Goal: Task Accomplishment & Management: Use online tool/utility

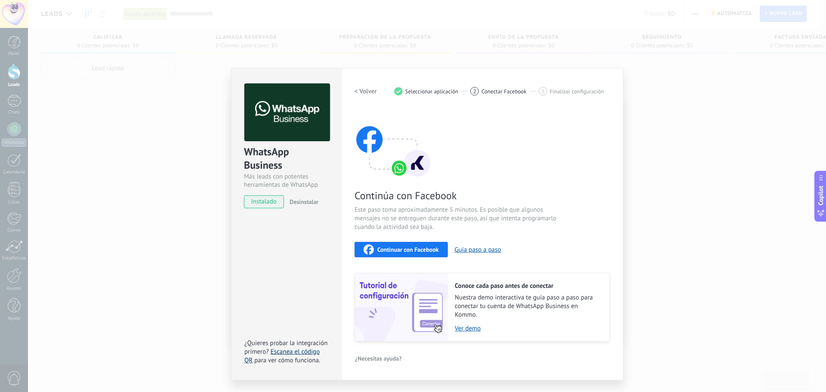
click at [284, 351] on link "Escanea el código QR" at bounding box center [281, 355] width 75 height 17
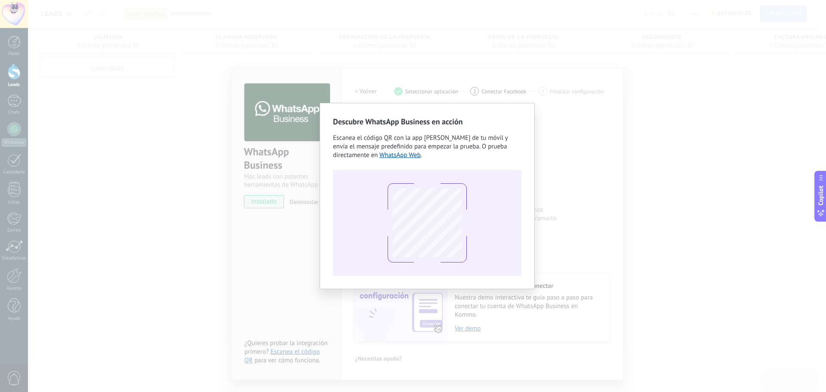
click at [643, 277] on div "Descubre WhatsApp Business en acción Escanea el código QR con la app [PERSON_NA…" at bounding box center [427, 196] width 798 height 392
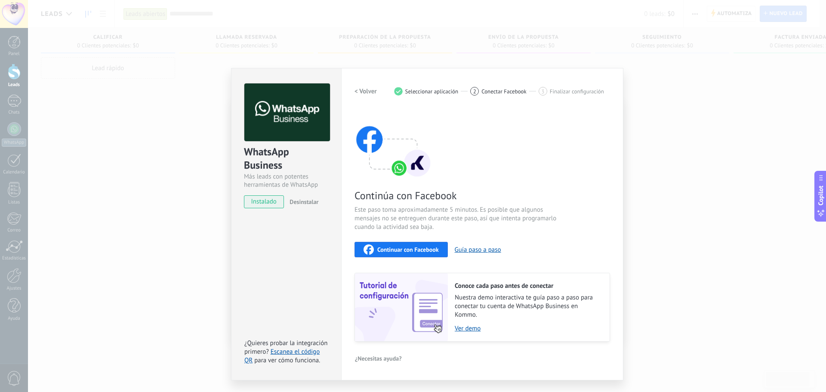
click at [480, 90] on div "2 Conectar Facebook" at bounding box center [504, 91] width 68 height 9
drag, startPoint x: 480, startPoint y: 90, endPoint x: 505, endPoint y: 92, distance: 25.0
click at [485, 90] on div "2 Conectar Facebook" at bounding box center [504, 91] width 68 height 9
click at [551, 92] on span "Finalizar configuración" at bounding box center [577, 91] width 54 height 6
click at [261, 203] on span "instalado" at bounding box center [263, 201] width 39 height 13
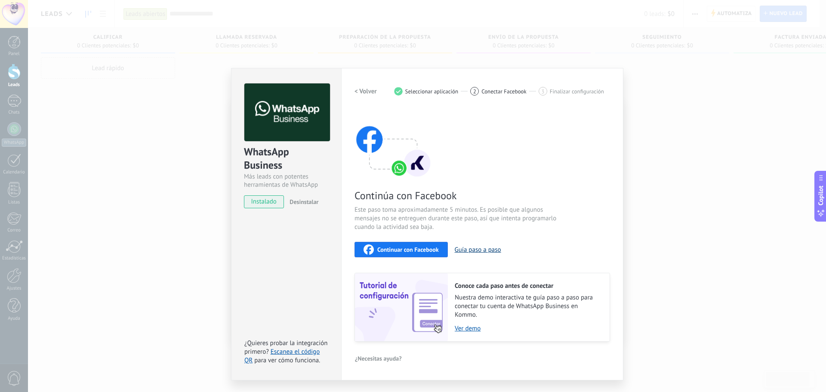
click at [480, 251] on button "Guía paso a paso" at bounding box center [478, 250] width 46 height 8
click at [526, 130] on div "Continúa con Facebook Este paso toma aproximadamente 5 minutos. Es posible que …" at bounding box center [481, 225] width 255 height 232
click at [395, 93] on div "1" at bounding box center [398, 91] width 9 height 9
click at [365, 89] on h2 "< Volver" at bounding box center [365, 91] width 22 height 8
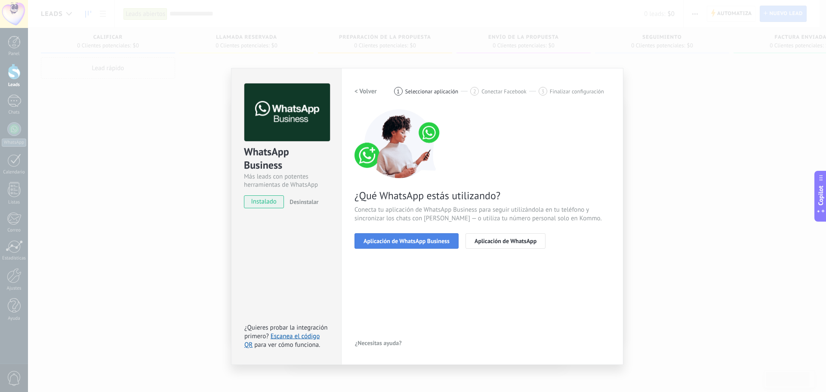
click at [381, 238] on span "Aplicación de WhatsApp Business" at bounding box center [406, 241] width 86 height 6
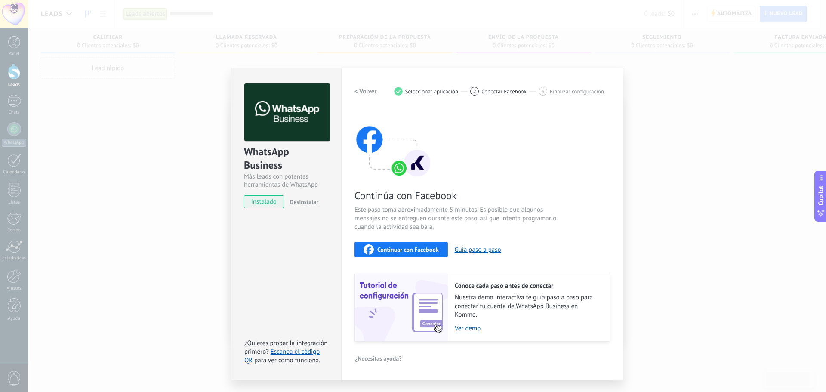
click at [403, 251] on span "Continuar con Facebook" at bounding box center [407, 249] width 61 height 6
click at [415, 246] on span "Continuar con Facebook" at bounding box center [407, 249] width 61 height 6
click at [503, 94] on span "Conectar Facebook" at bounding box center [503, 91] width 45 height 6
click at [566, 94] on span "Finalizar configuración" at bounding box center [577, 91] width 54 height 6
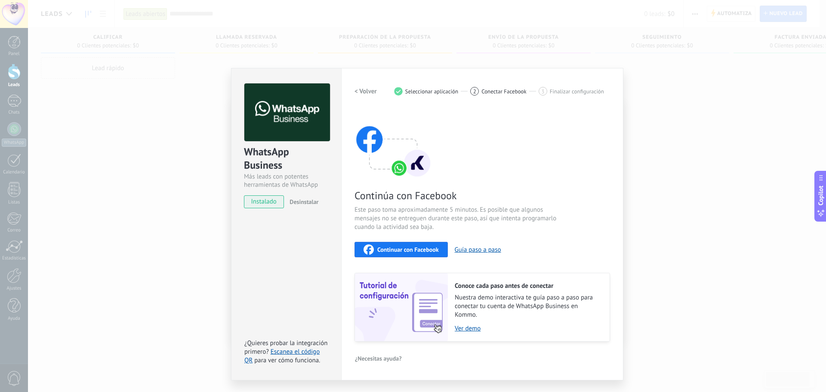
click at [298, 119] on img at bounding box center [287, 112] width 86 height 58
click at [498, 91] on span "Conectar Facebook" at bounding box center [503, 91] width 45 height 6
click at [499, 92] on span "Conectar Facebook" at bounding box center [503, 91] width 45 height 6
click at [414, 248] on span "Continuar con Facebook" at bounding box center [407, 249] width 61 height 6
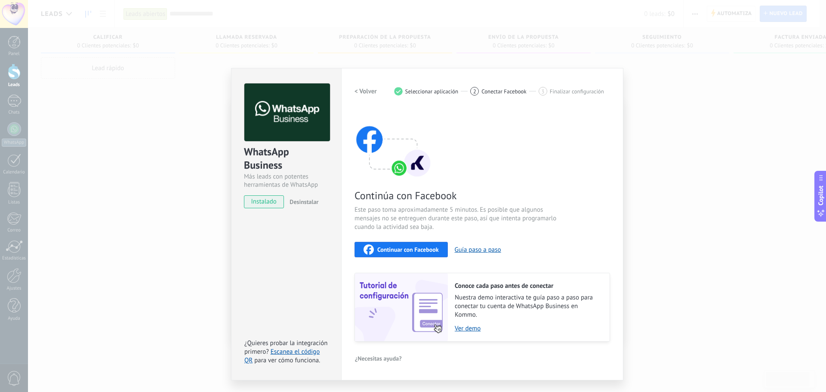
click at [492, 91] on span "Conectar Facebook" at bounding box center [503, 91] width 45 height 6
click at [491, 91] on span "Conectar Facebook" at bounding box center [503, 91] width 45 height 6
click at [759, 212] on div "WhatsApp Business Más leads con potentes herramientas de WhatsApp instalado Des…" at bounding box center [427, 196] width 798 height 392
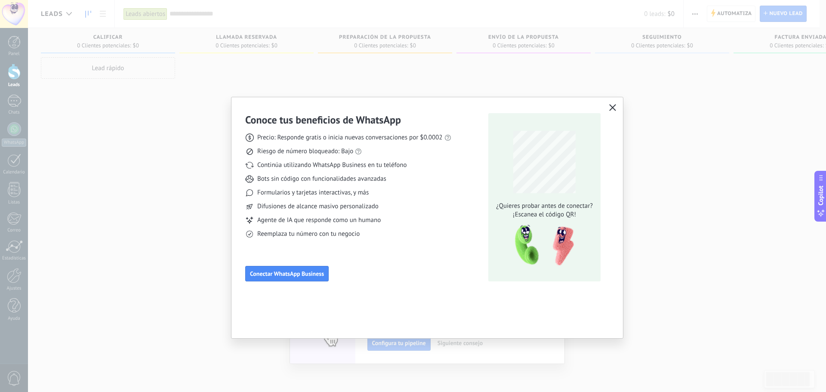
click at [731, 200] on div "Conoce tus beneficios de WhatsApp Precio: Responde gratis o inicia nuevas conve…" at bounding box center [413, 196] width 826 height 392
click at [730, 200] on div "Conoce tus beneficios de WhatsApp Precio: Responde gratis o inicia nuevas conve…" at bounding box center [413, 196] width 826 height 392
click at [612, 105] on icon "button" at bounding box center [612, 107] width 7 height 7
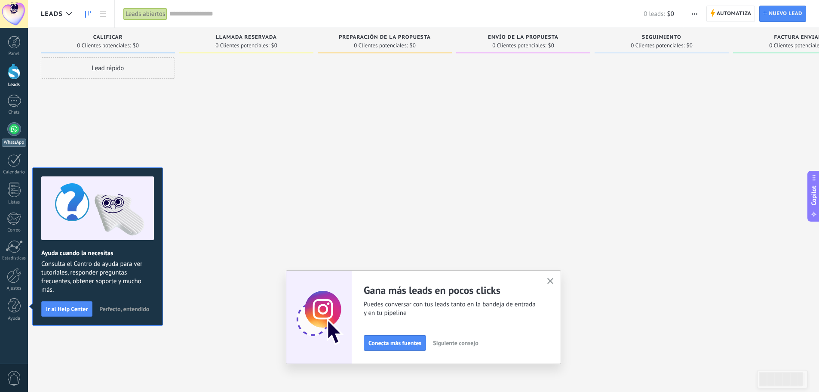
click at [12, 131] on div at bounding box center [14, 129] width 14 height 14
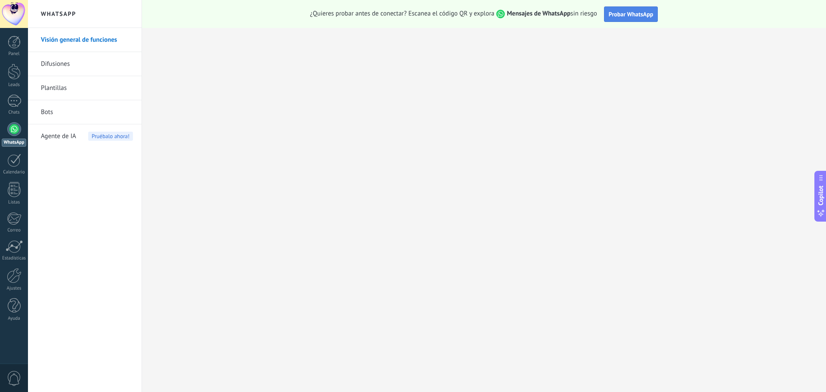
click at [630, 13] on span "Probar WhatsApp" at bounding box center [631, 14] width 45 height 8
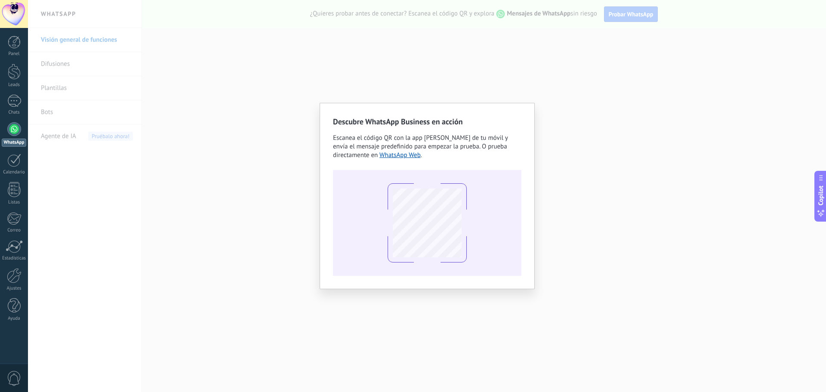
click at [637, 218] on div "Descubre WhatsApp Business en acción Escanea el código QR con la app [PERSON_NA…" at bounding box center [427, 196] width 798 height 392
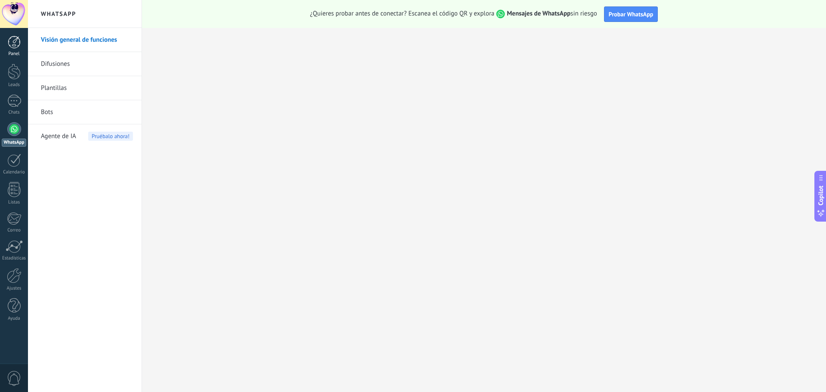
click at [14, 44] on div at bounding box center [14, 42] width 13 height 13
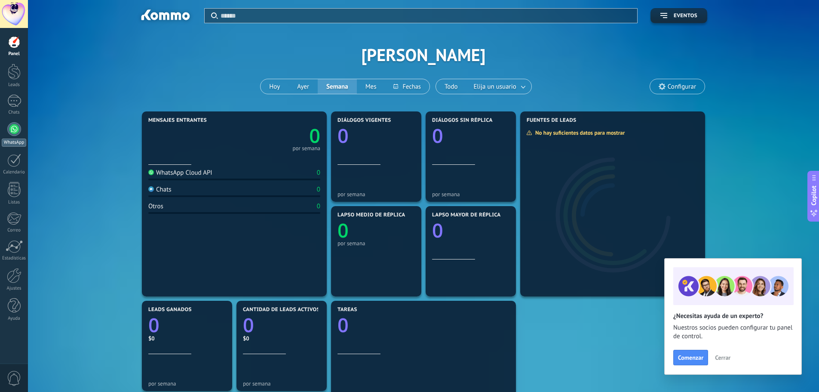
click at [17, 132] on div at bounding box center [14, 129] width 14 height 14
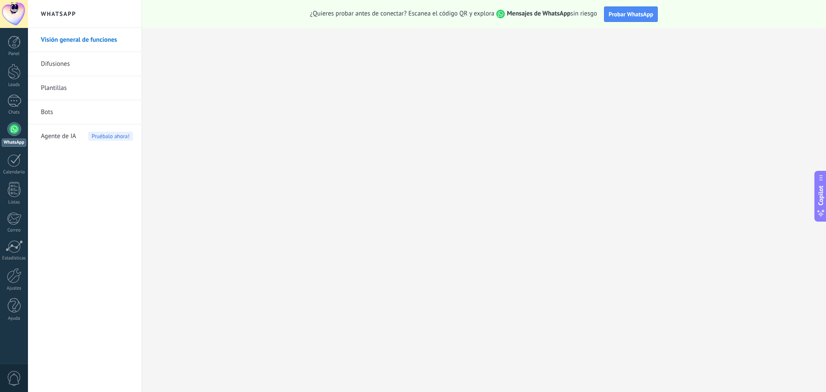
click at [11, 137] on link "WhatsApp" at bounding box center [14, 134] width 28 height 25
click at [640, 17] on span "Probar WhatsApp" at bounding box center [631, 14] width 45 height 8
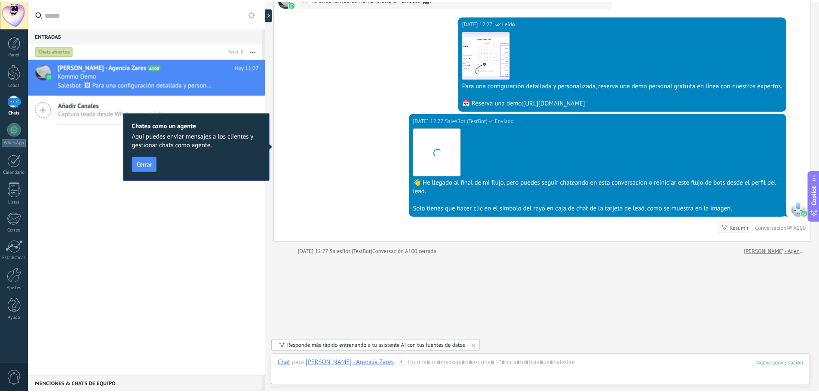
scroll to position [578, 0]
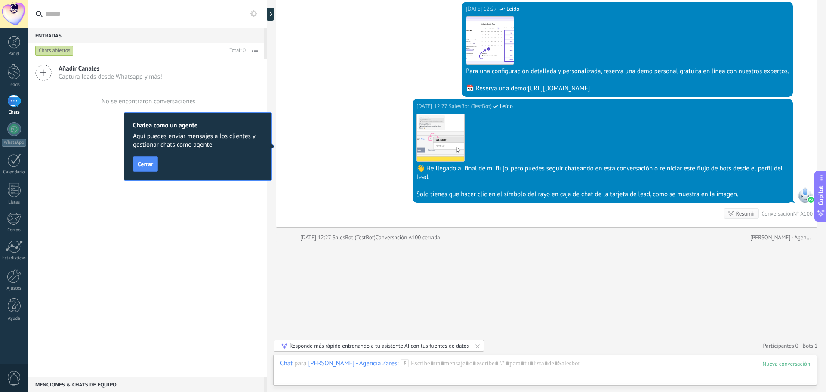
click at [425, 344] on div "Responde más rápido entrenando a tu asistente AI con tus fuentes de datos" at bounding box center [378, 345] width 179 height 7
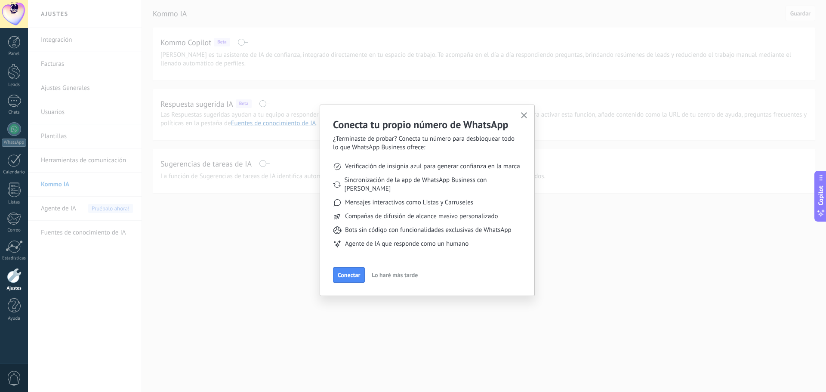
click at [351, 272] on span "Conectar" at bounding box center [349, 275] width 22 height 6
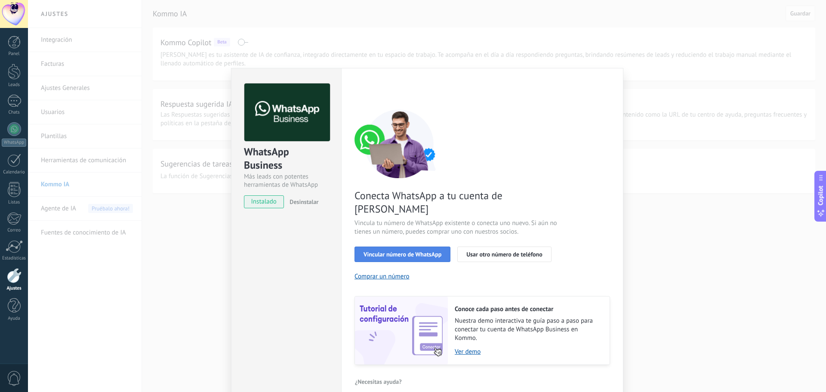
click at [394, 251] on span "Vincular número de WhatsApp" at bounding box center [402, 254] width 78 height 6
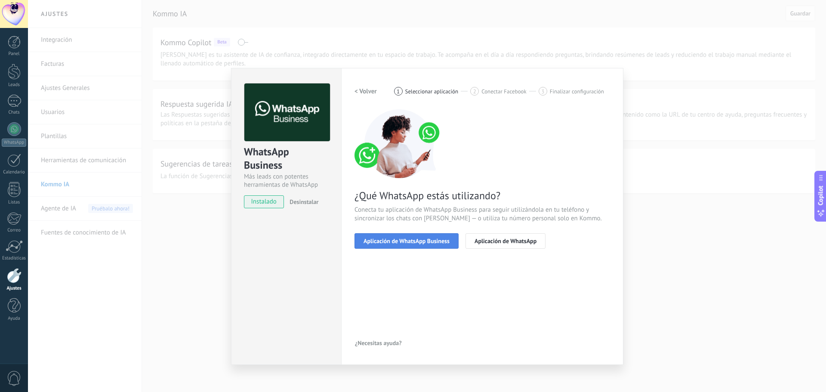
click at [397, 245] on button "Aplicación de WhatsApp Business" at bounding box center [406, 240] width 104 height 15
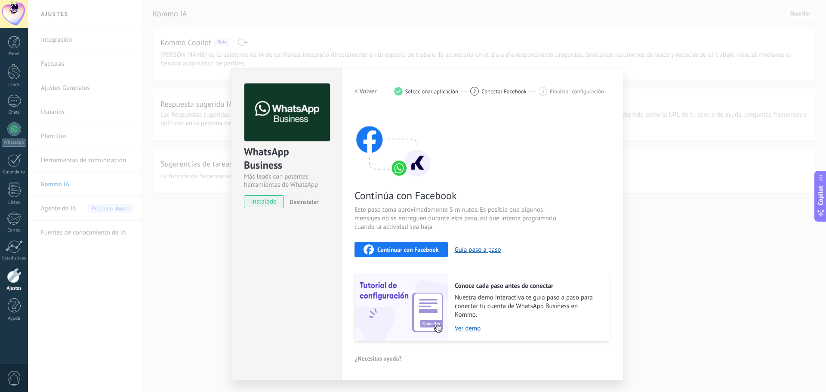
click at [684, 214] on div "WhatsApp Business Más leads con potentes herramientas de WhatsApp instalado Des…" at bounding box center [427, 196] width 798 height 392
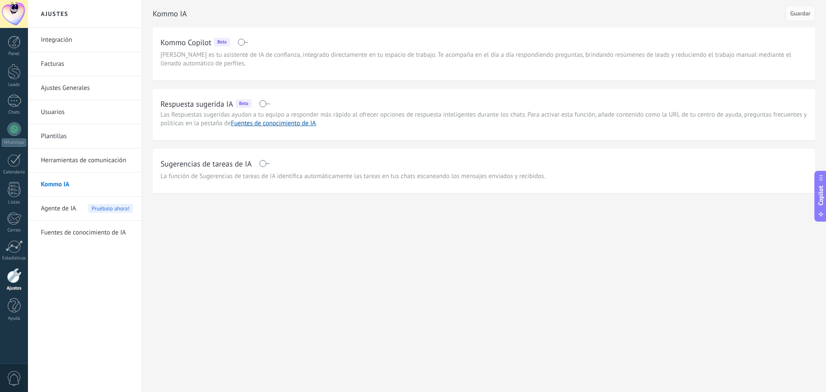
click at [53, 40] on link "Integración" at bounding box center [87, 40] width 92 height 24
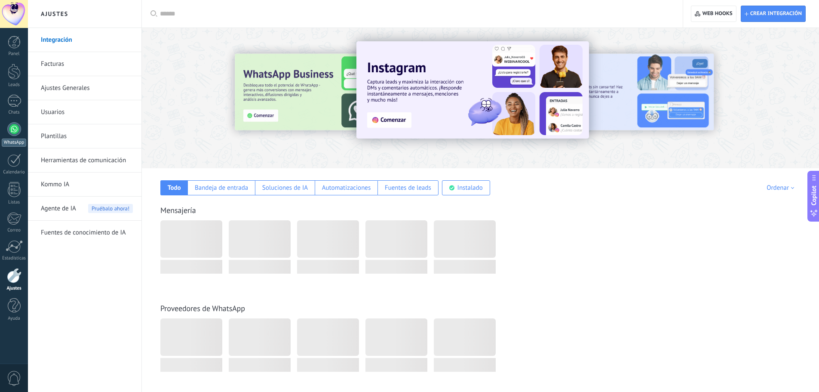
click at [13, 134] on div at bounding box center [14, 129] width 14 height 14
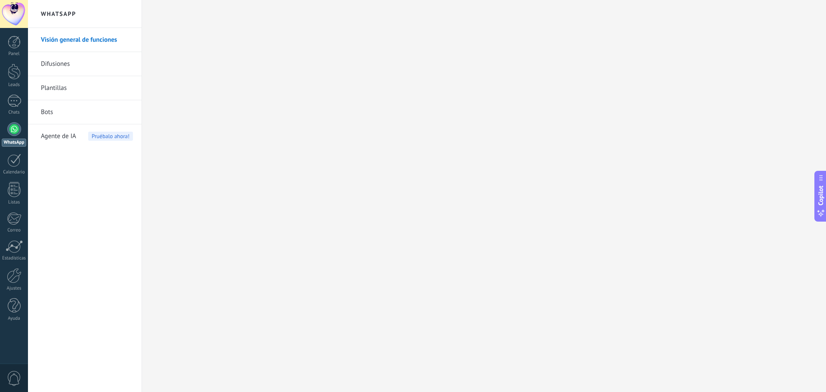
click at [16, 132] on div at bounding box center [14, 129] width 14 height 14
click at [72, 66] on link "Difusiones" at bounding box center [87, 64] width 92 height 24
click at [18, 53] on div "Panel" at bounding box center [14, 54] width 25 height 6
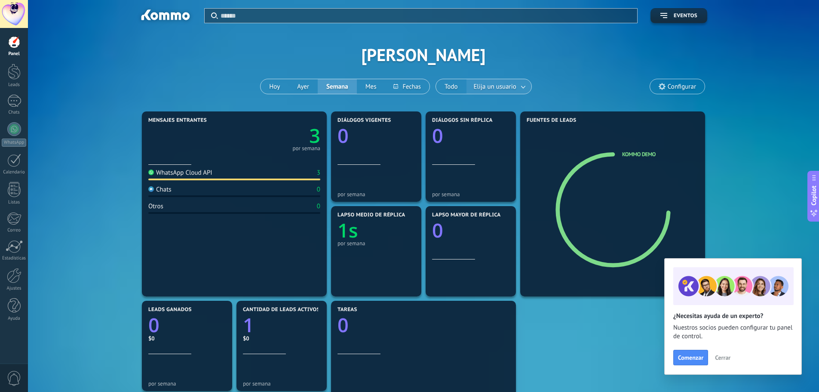
click at [505, 90] on span "Elija un usuario" at bounding box center [495, 87] width 46 height 12
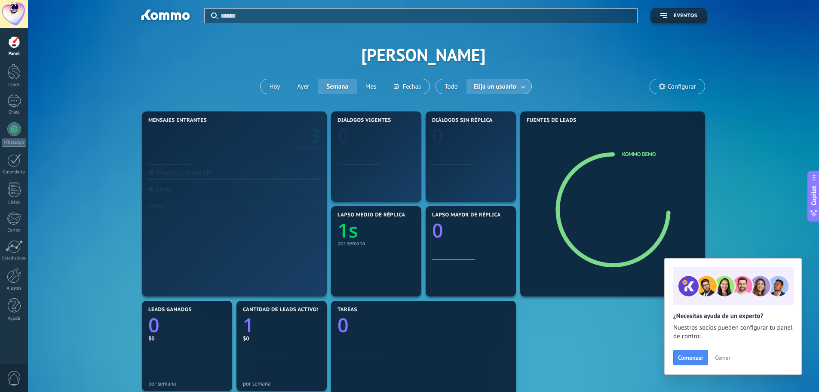
click at [506, 89] on span "Elija un usuario" at bounding box center [495, 87] width 46 height 12
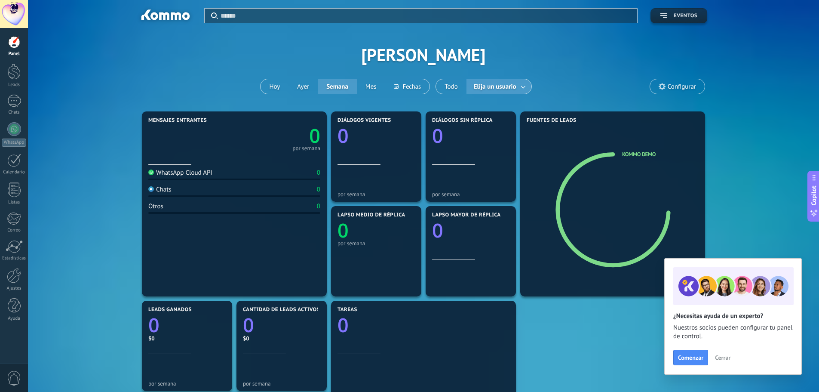
click at [690, 19] on button "Eventos" at bounding box center [679, 15] width 57 height 15
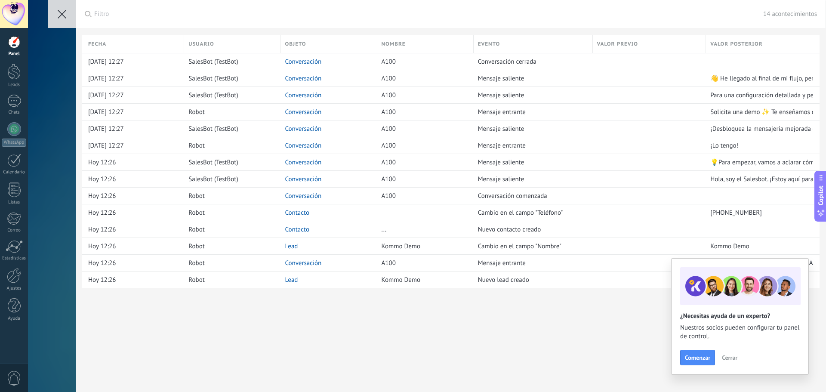
click at [58, 15] on icon at bounding box center [62, 14] width 9 height 9
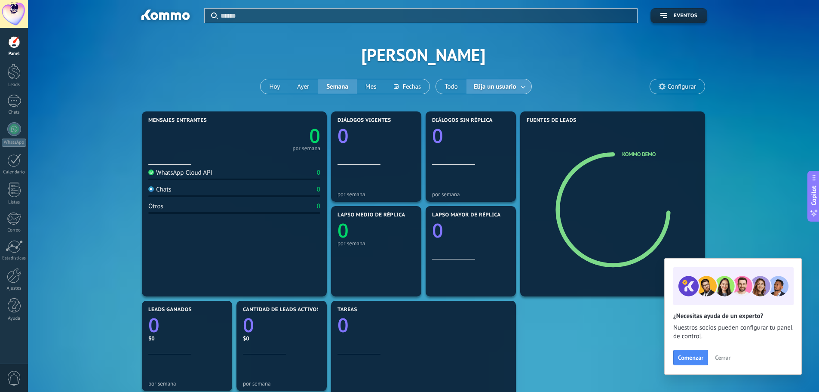
click at [12, 382] on span "0" at bounding box center [14, 378] width 15 height 15
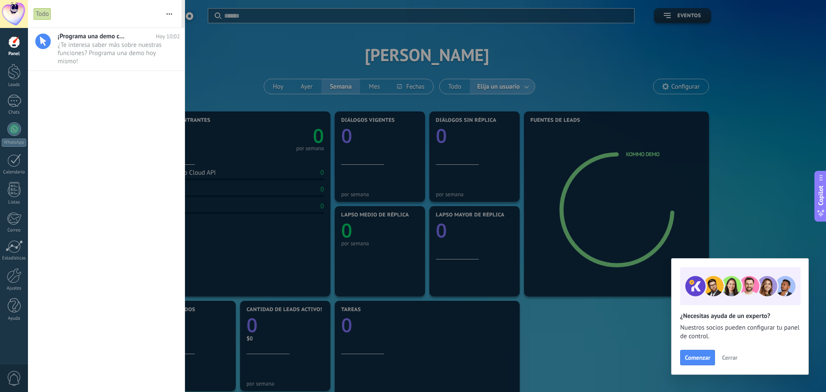
click at [12, 380] on span "0" at bounding box center [14, 378] width 15 height 15
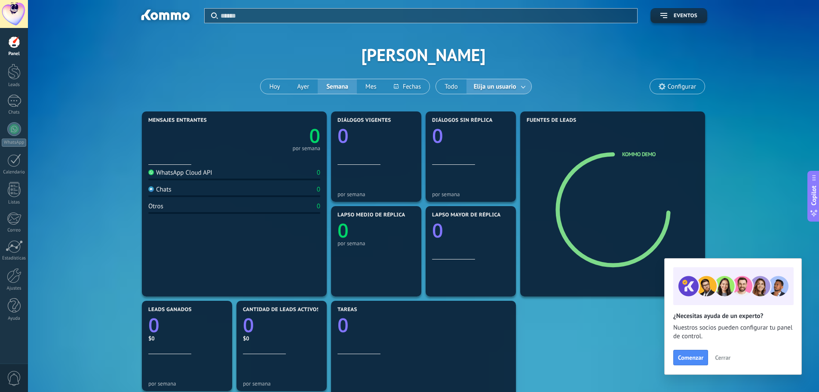
click at [18, 43] on div at bounding box center [14, 42] width 13 height 13
click at [252, 175] on div "WhatsApp Cloud API 0" at bounding box center [234, 175] width 172 height 12
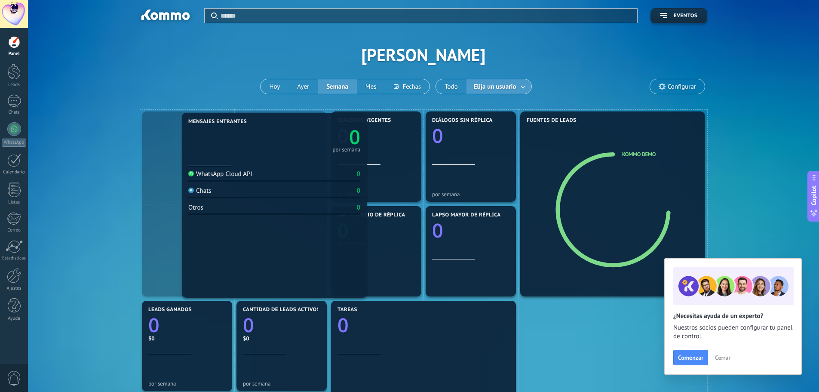
drag, startPoint x: 245, startPoint y: 183, endPoint x: 275, endPoint y: 184, distance: 29.7
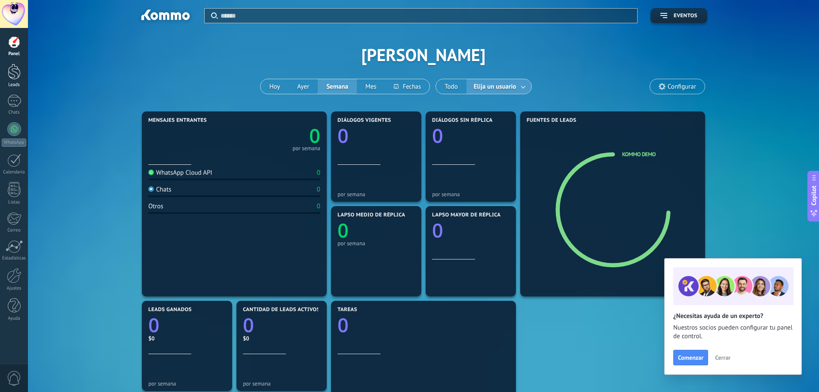
click at [18, 78] on div at bounding box center [14, 72] width 13 height 16
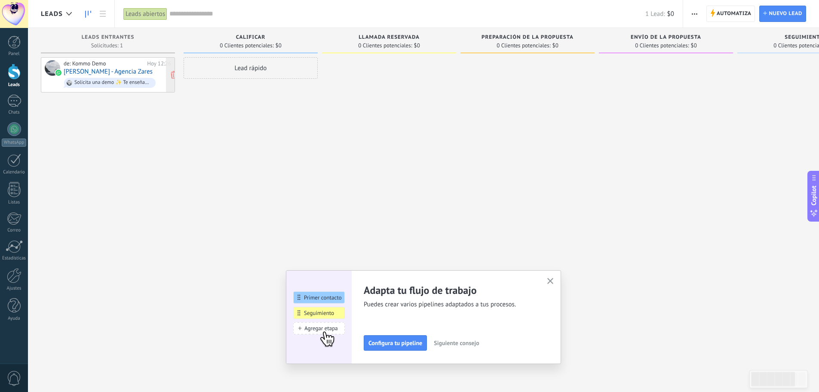
click at [91, 73] on link "César Ledesma - Agencia Zares" at bounding box center [108, 71] width 89 height 7
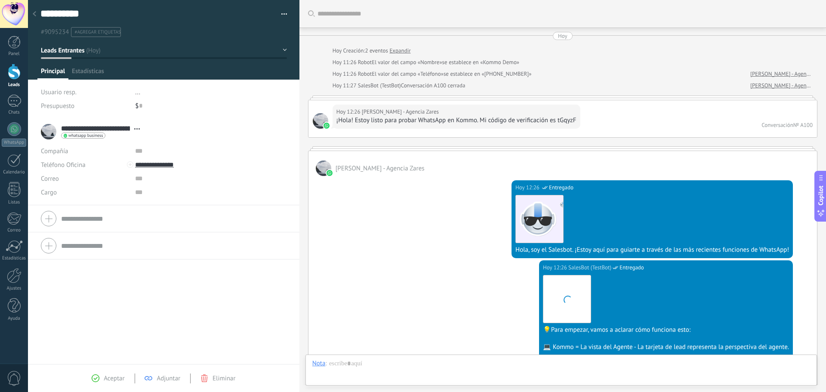
type textarea "**********"
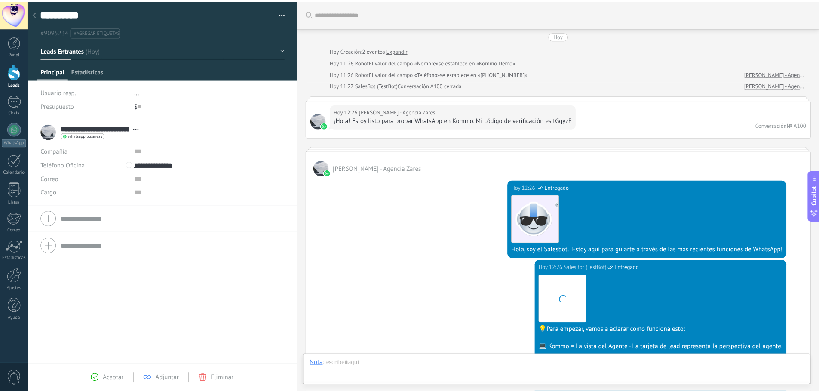
scroll to position [584, 0]
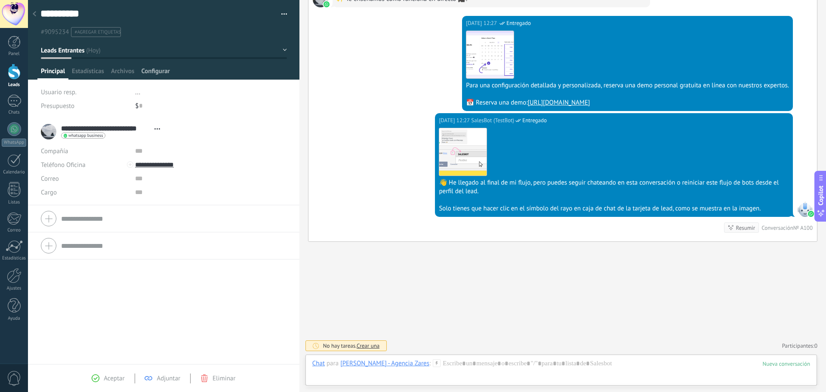
click at [154, 72] on span "Configurar" at bounding box center [155, 73] width 28 height 12
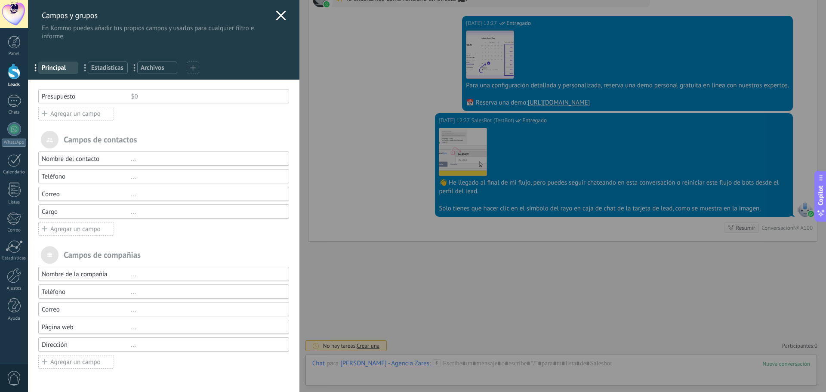
click at [278, 15] on use at bounding box center [281, 15] width 10 height 10
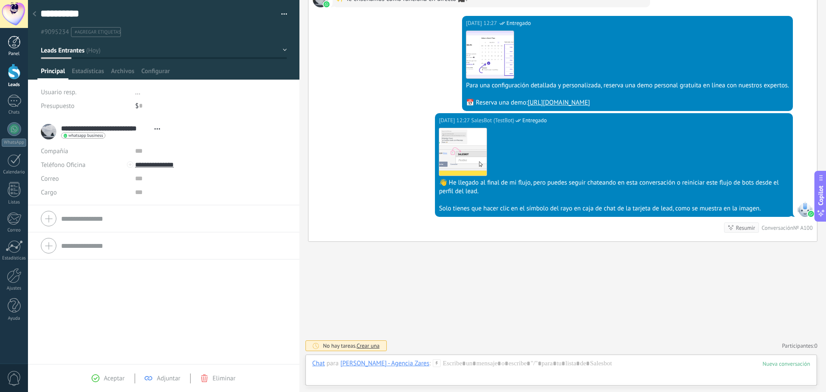
click at [7, 42] on link "Panel" at bounding box center [14, 46] width 28 height 21
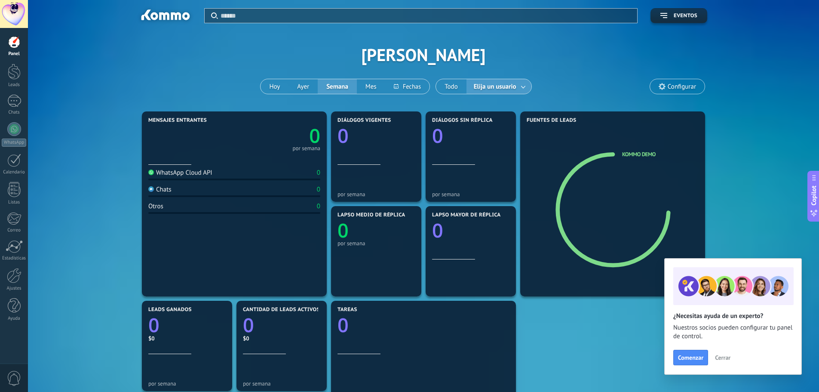
click at [15, 381] on span "0" at bounding box center [14, 378] width 15 height 15
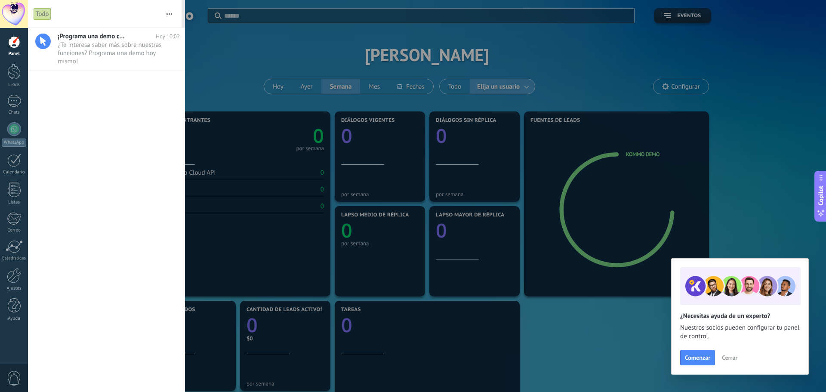
click at [15, 381] on span "0" at bounding box center [14, 378] width 15 height 15
